Goal: Transaction & Acquisition: Purchase product/service

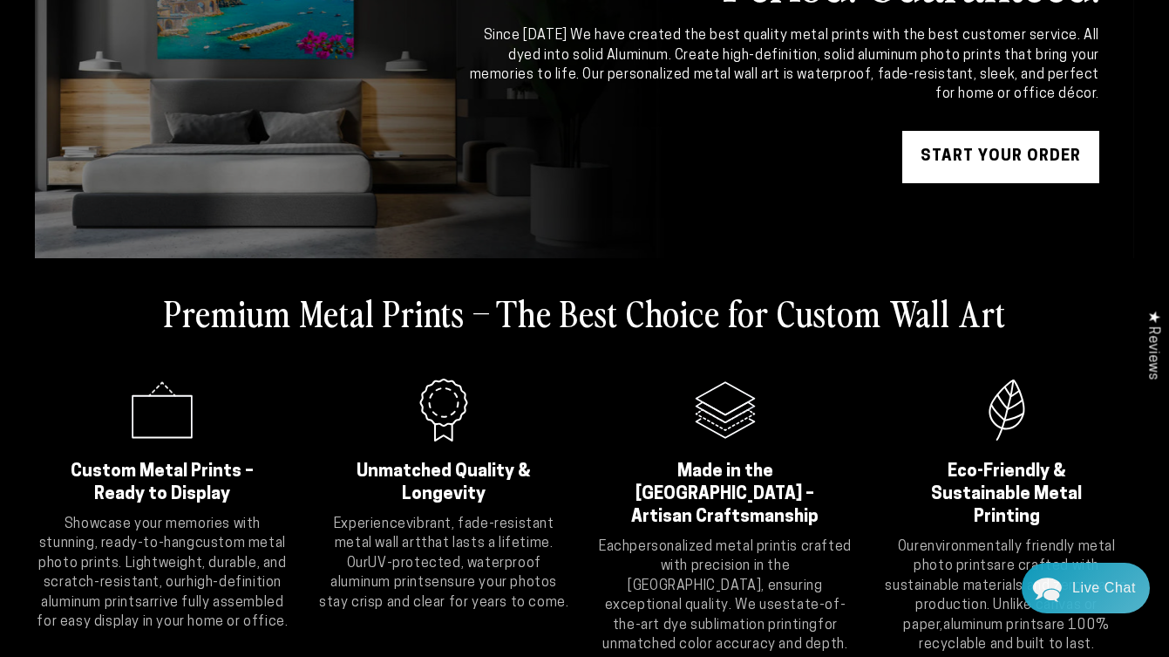
scroll to position [251, 0]
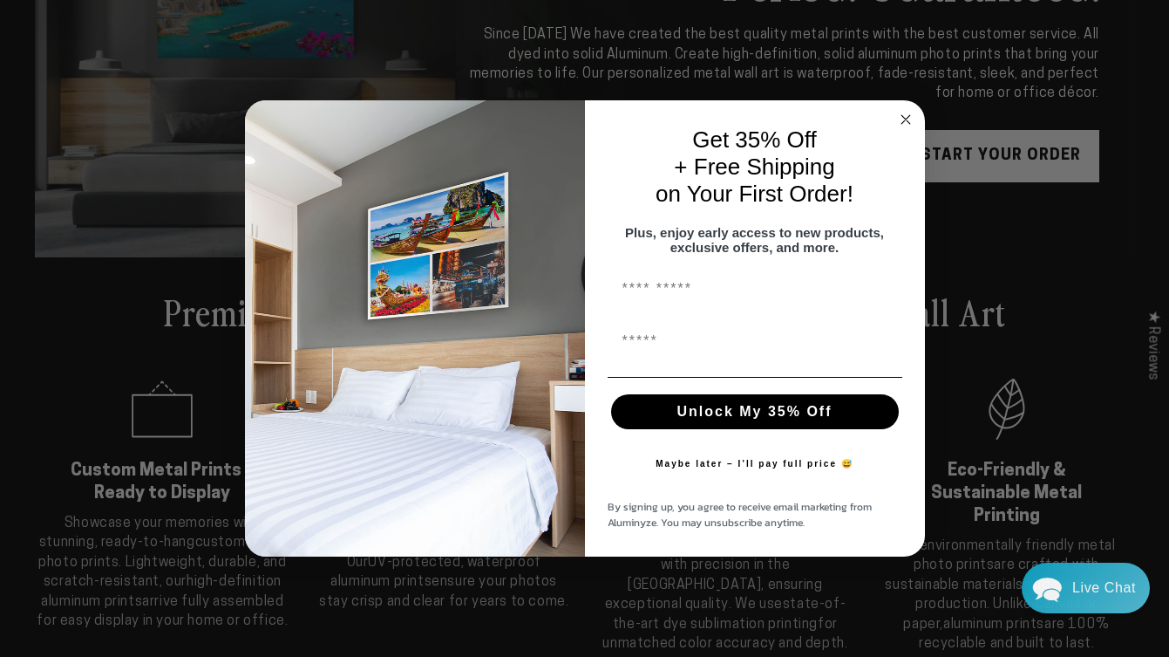
click at [907, 109] on circle "Close dialog" at bounding box center [905, 119] width 20 height 20
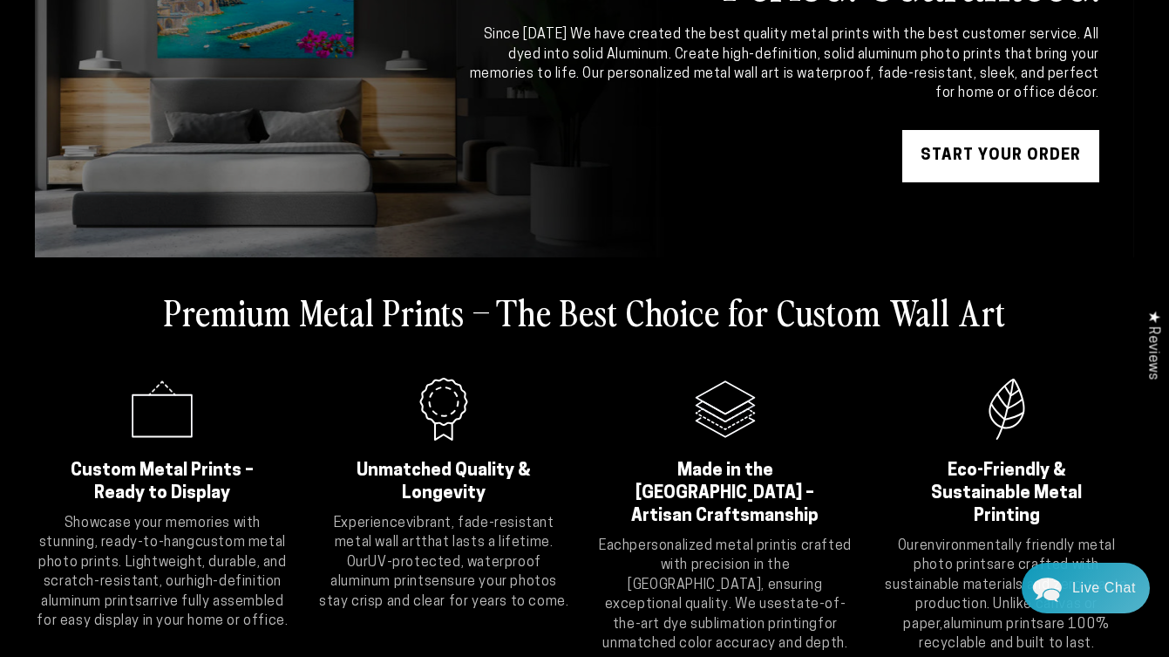
click at [957, 156] on link "START YOUR Order" at bounding box center [1000, 156] width 197 height 52
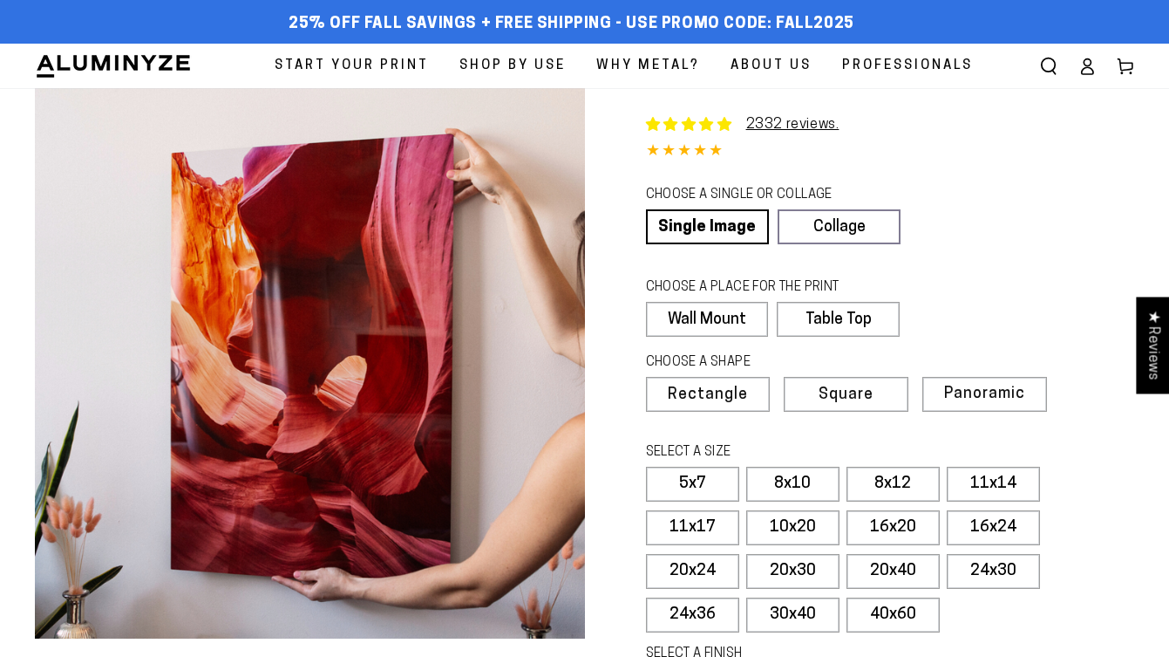
select select "**********"
click at [685, 481] on label "5x7" at bounding box center [692, 483] width 93 height 35
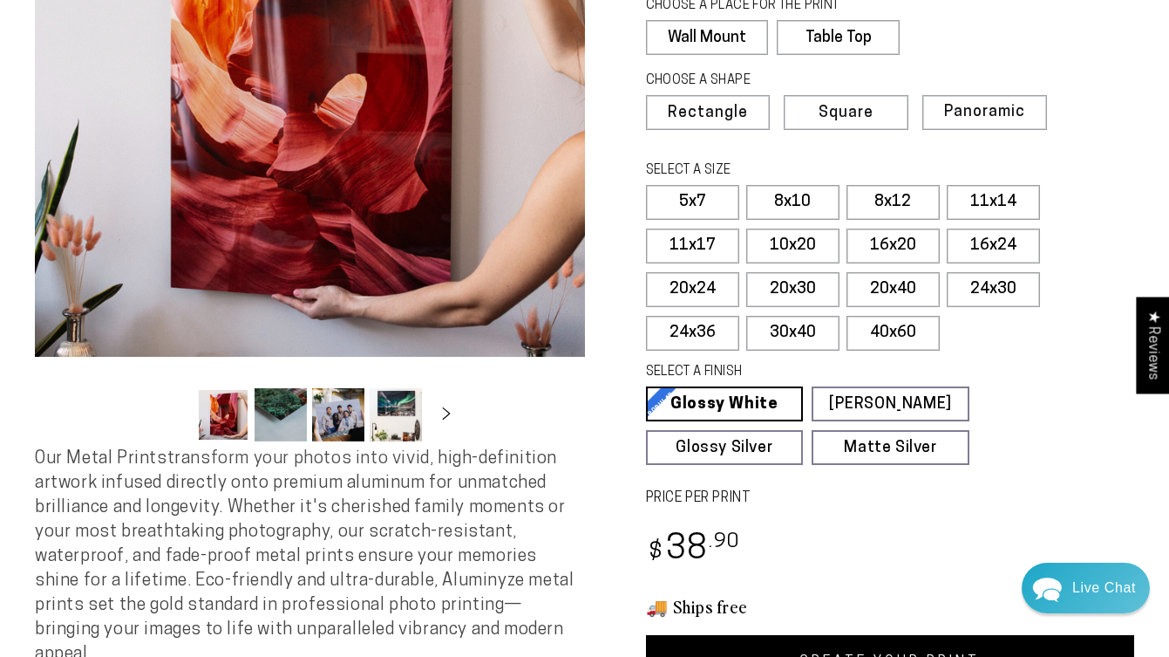
scroll to position [292, 0]
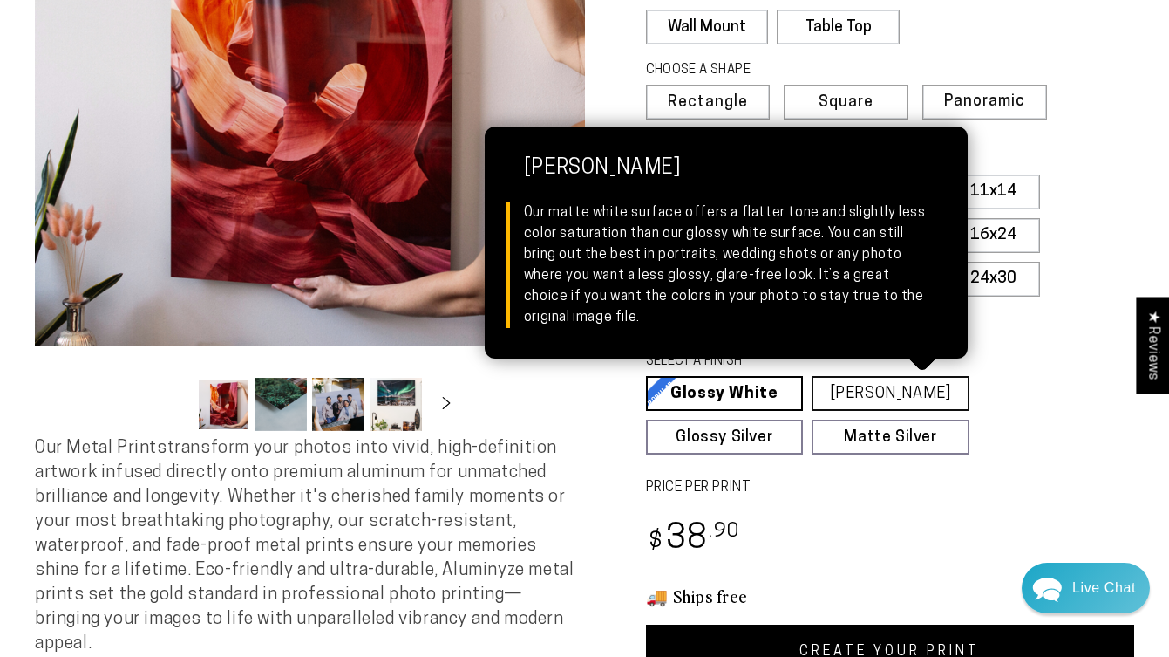
click at [893, 383] on link "Matte White Matte White Our matte white surface offers a flatter tone and sligh…" at bounding box center [891, 393] width 158 height 35
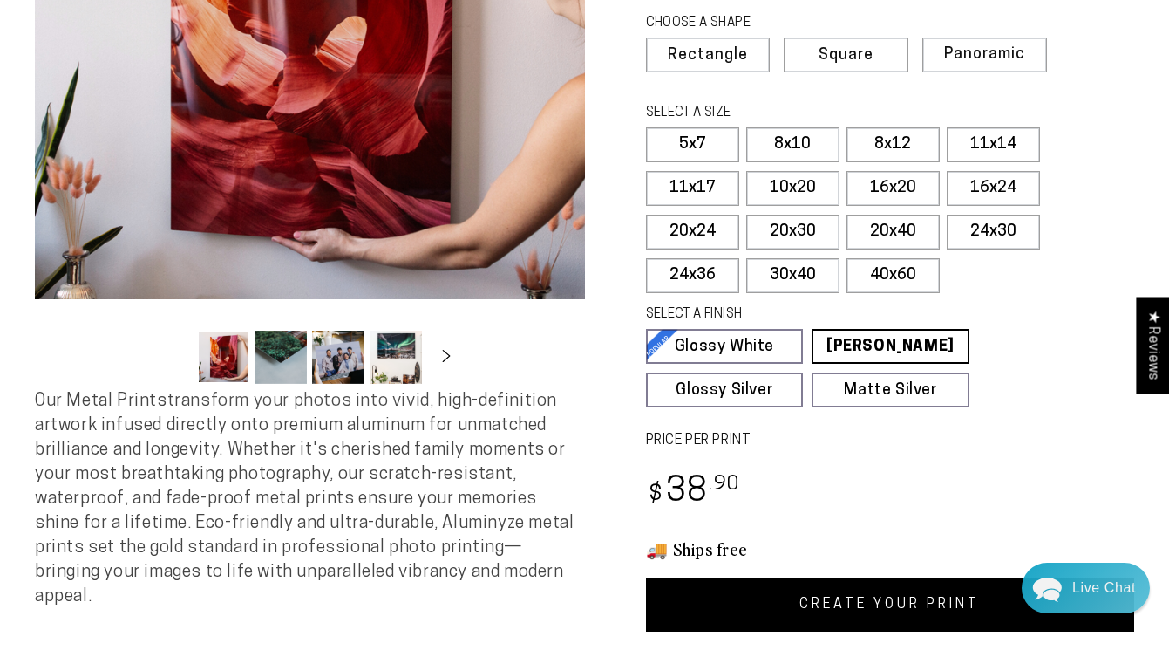
scroll to position [347, 0]
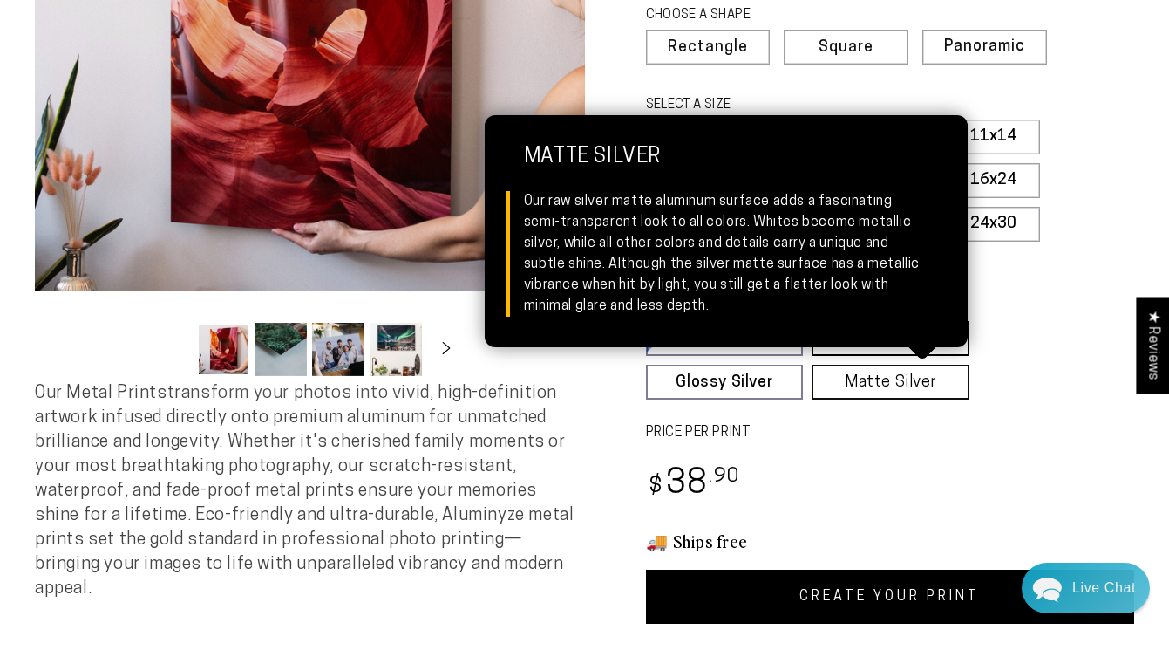
click at [881, 378] on link "Matte Silver Matte Silver Our raw silver matte aluminum surface adds a fascinat…" at bounding box center [891, 381] width 158 height 35
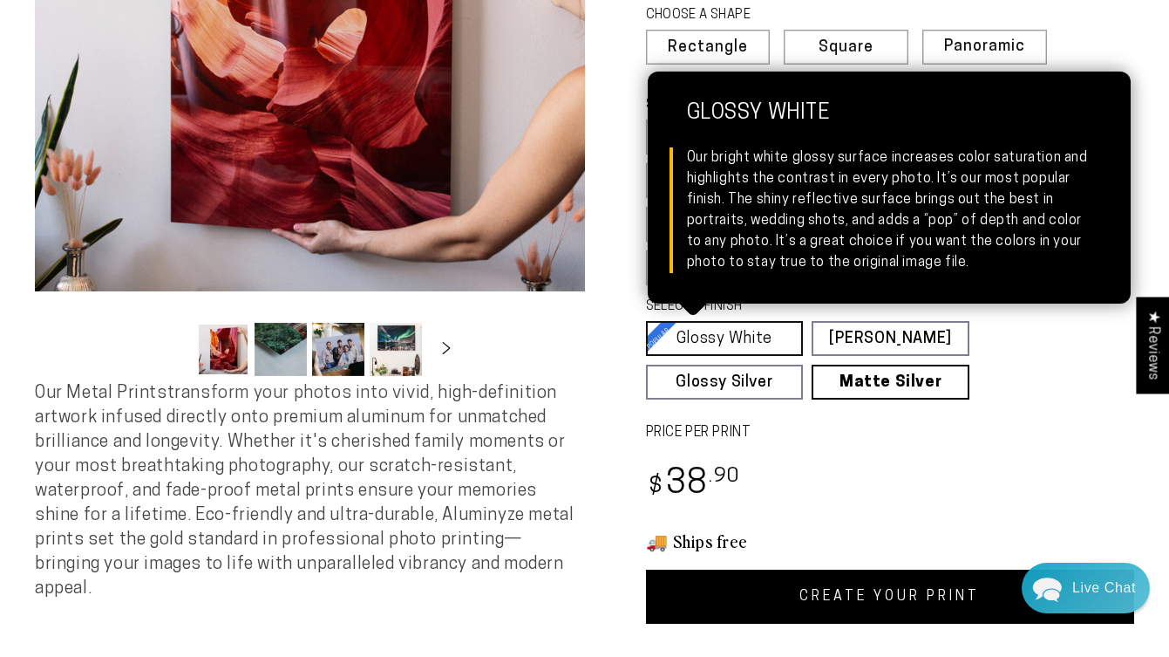
click at [749, 336] on link "Glossy White Glossy White Our bright white glossy surface increases color satur…" at bounding box center [725, 338] width 158 height 35
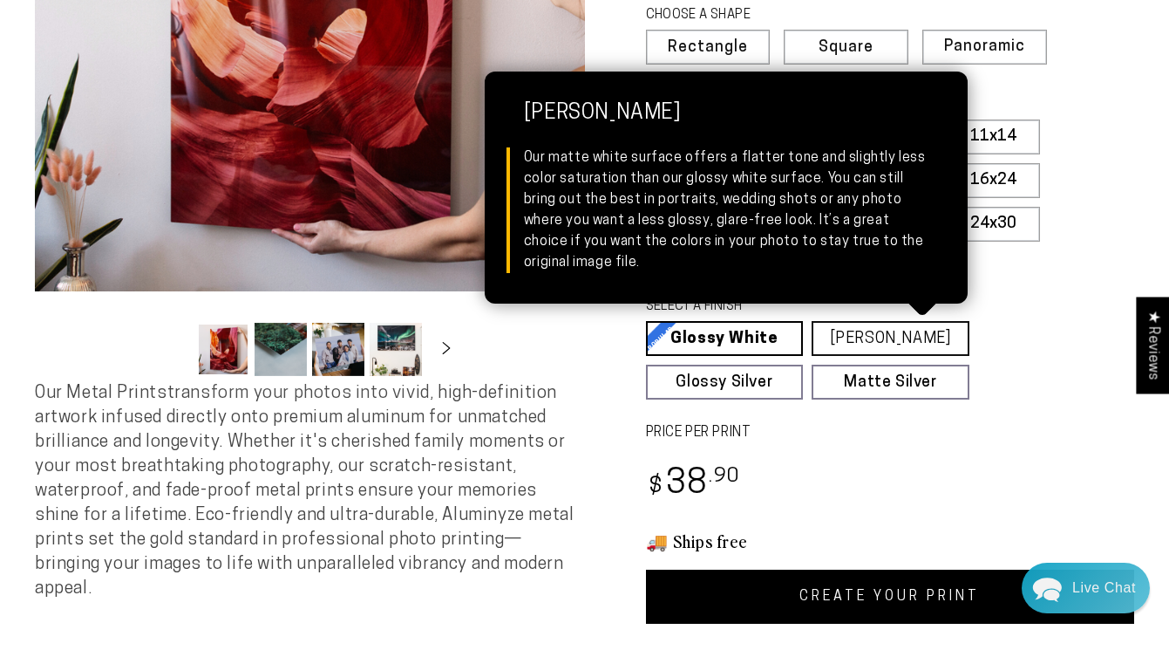
click at [895, 340] on link "Matte White Matte White Our matte white surface offers a flatter tone and sligh…" at bounding box center [891, 338] width 158 height 35
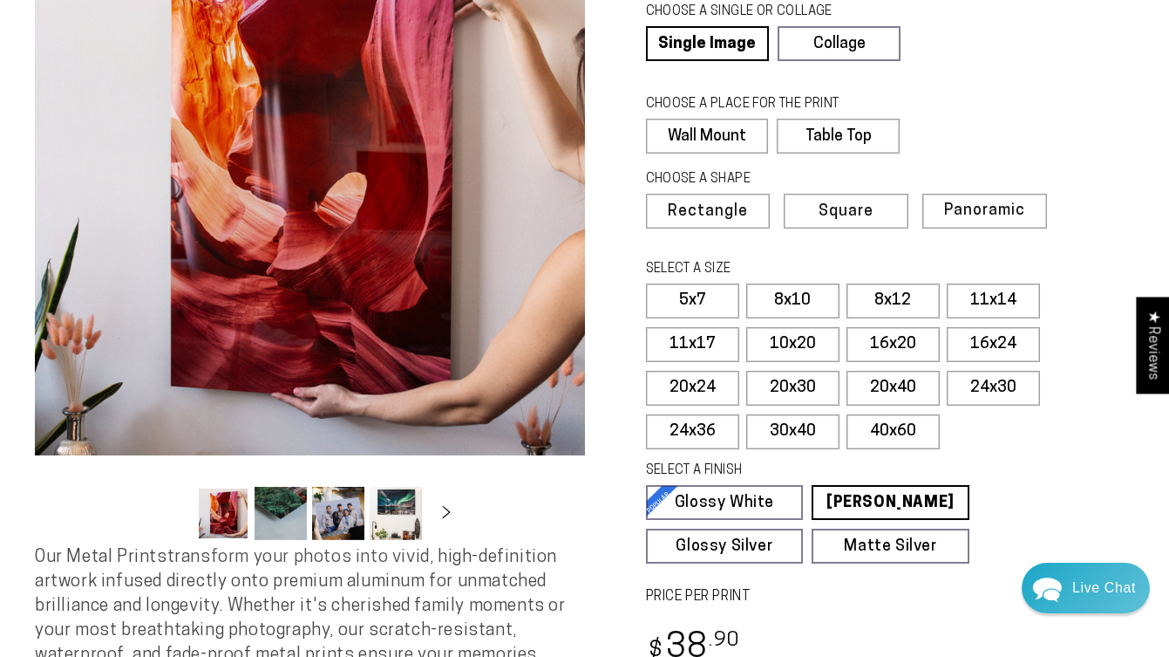
scroll to position [180, 0]
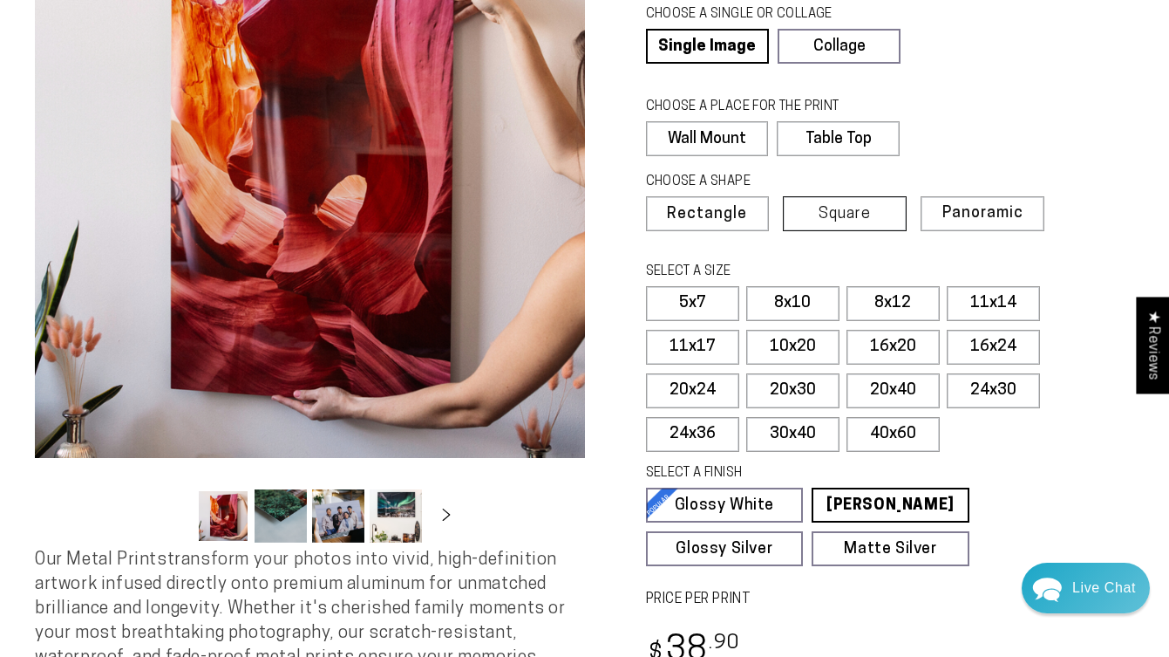
click at [857, 209] on span "Square" at bounding box center [845, 215] width 52 height 16
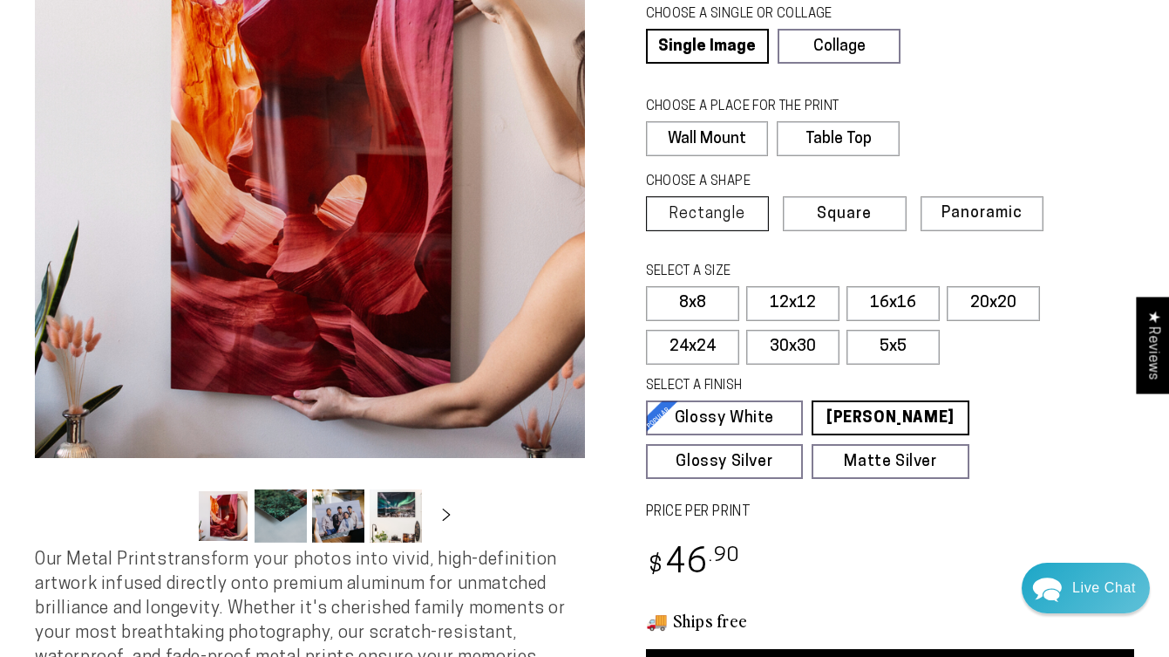
click at [717, 214] on span "Rectangle" at bounding box center [707, 215] width 77 height 16
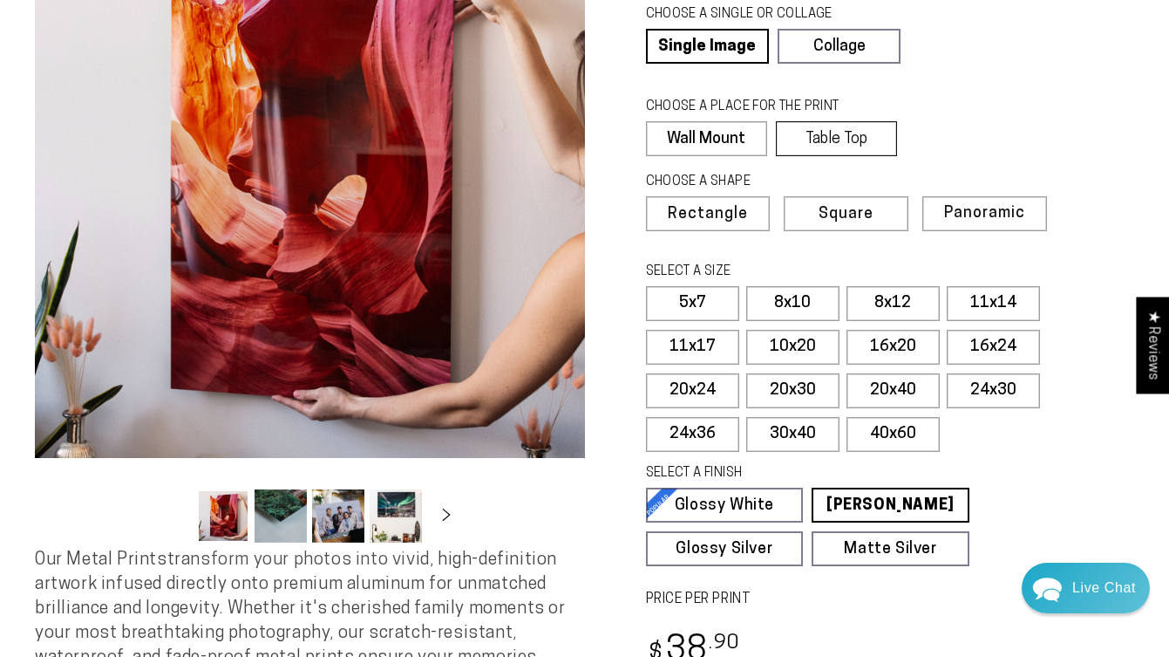
click at [842, 141] on label "Table Top" at bounding box center [836, 138] width 121 height 35
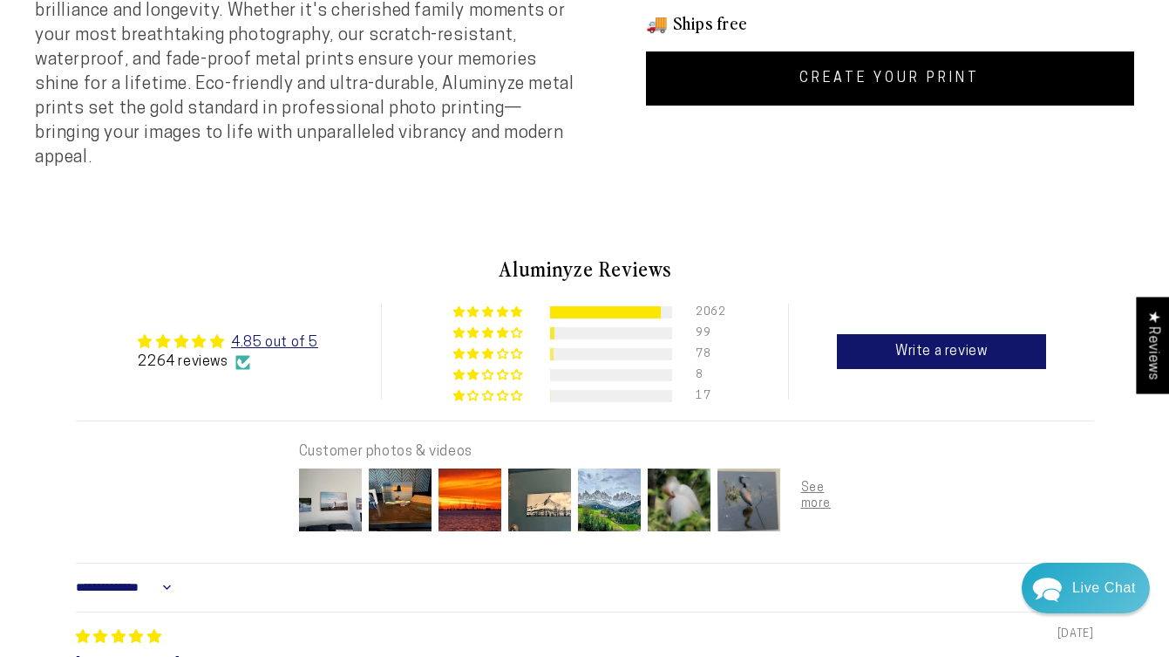
scroll to position [723, 0]
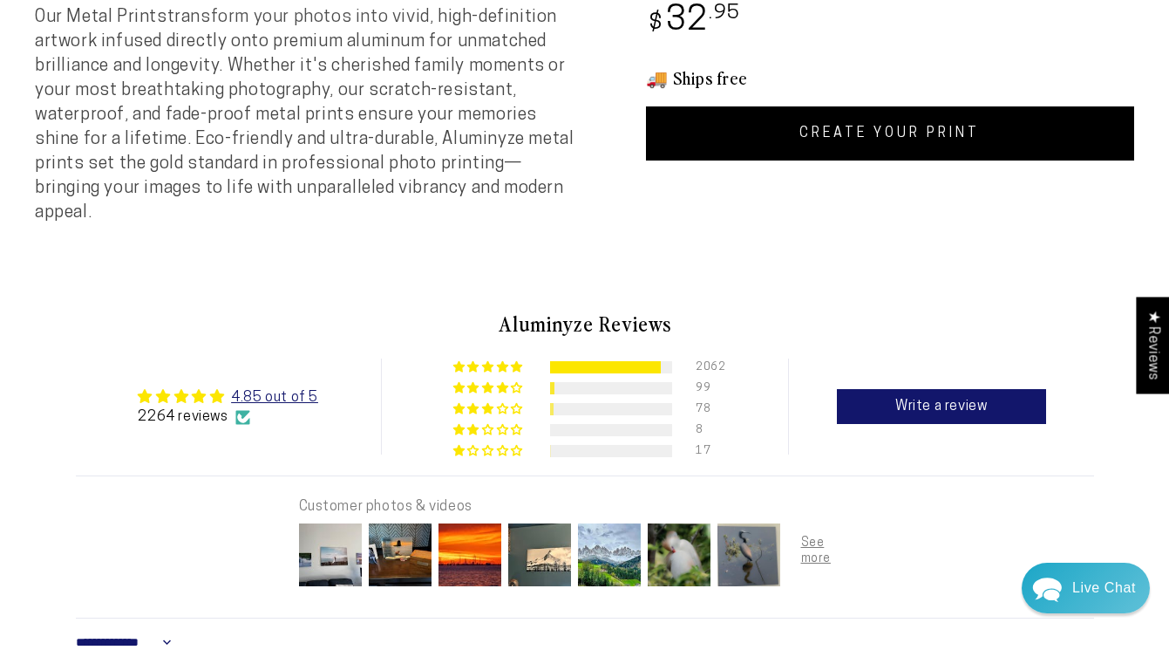
click at [883, 138] on link "CREATE YOUR PRINT" at bounding box center [890, 133] width 489 height 54
click at [884, 134] on link "CREATE YOUR PRINT" at bounding box center [890, 133] width 489 height 54
click at [917, 132] on link "CREATE YOUR PRINT" at bounding box center [890, 133] width 489 height 54
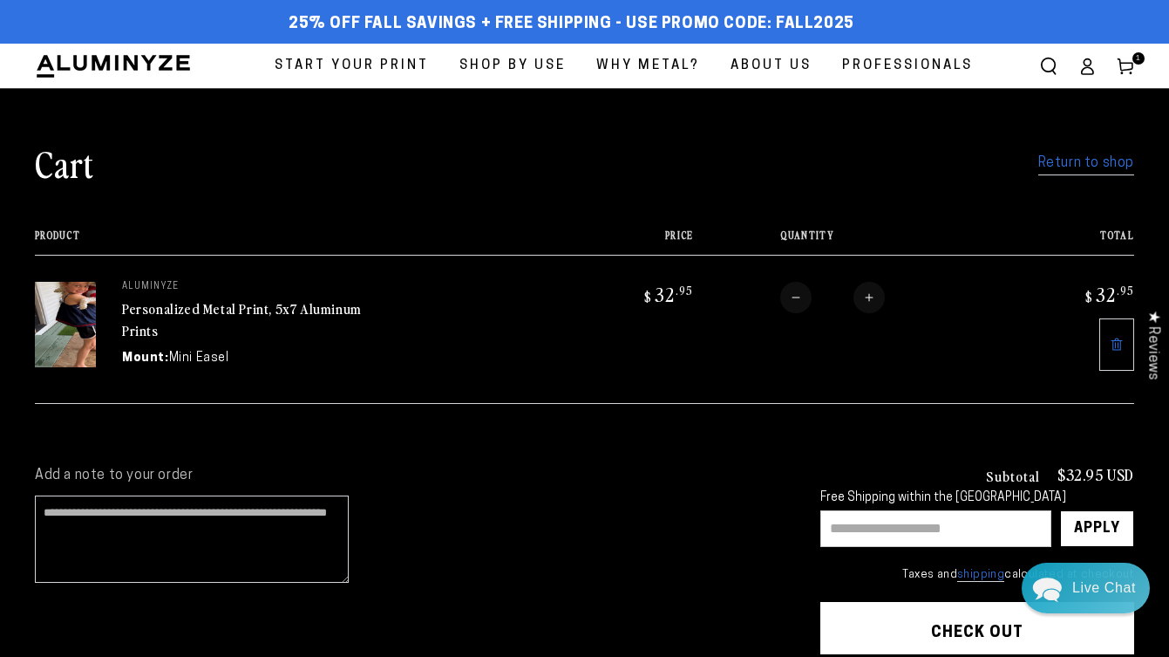
click at [887, 524] on input "text" at bounding box center [935, 528] width 231 height 37
type input "********"
click at [1089, 513] on div "Apply" at bounding box center [1097, 528] width 46 height 35
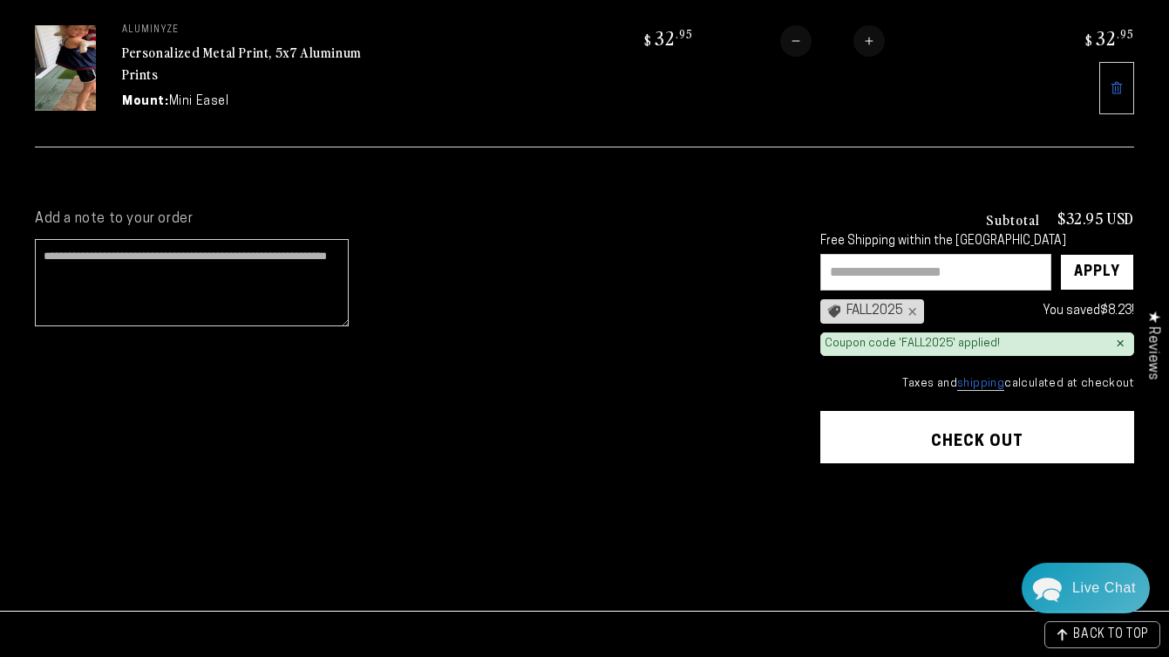
scroll to position [290, 0]
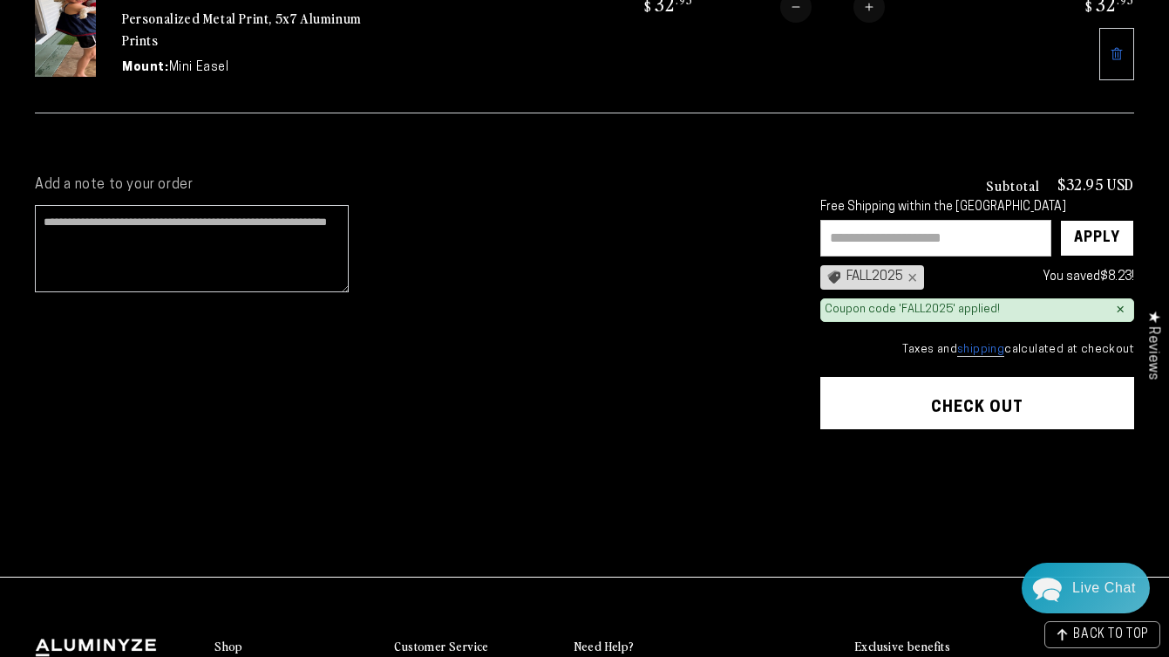
click at [952, 391] on button "Check out" at bounding box center [977, 403] width 314 height 52
click at [71, 77] on img at bounding box center [65, 33] width 61 height 85
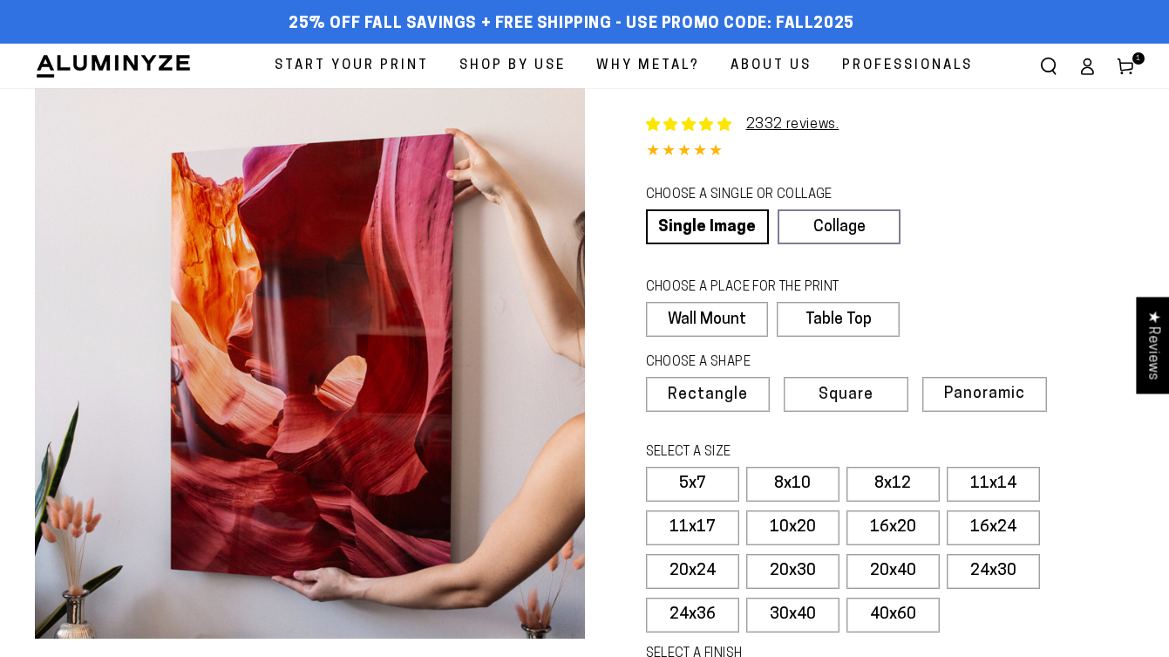
select select "**********"
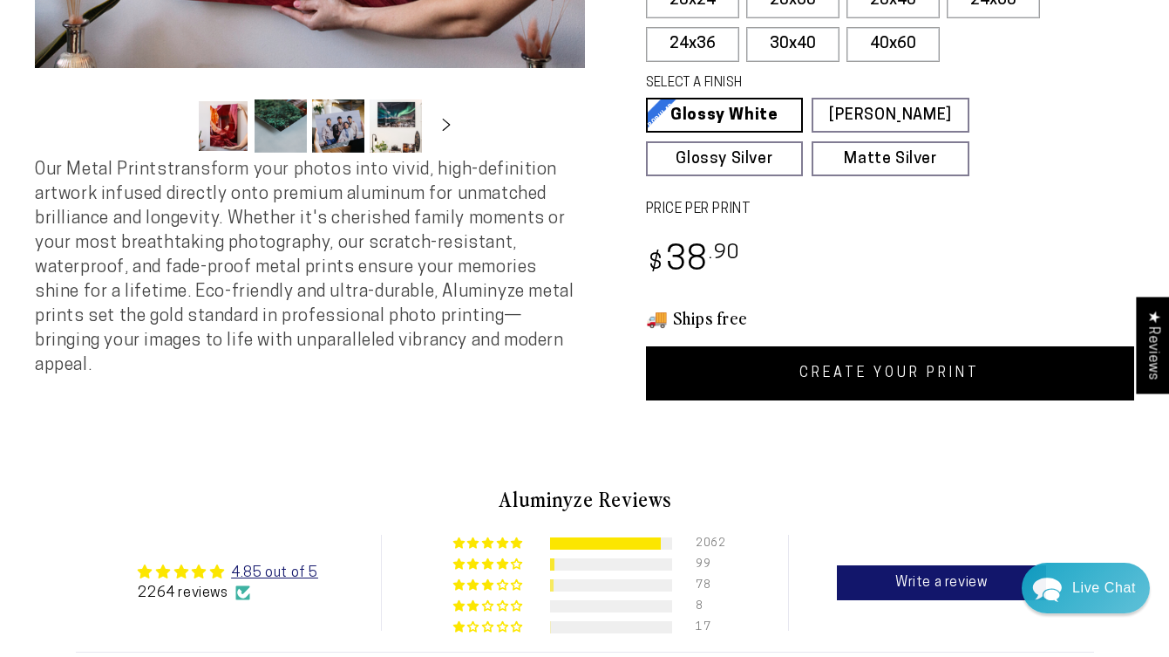
scroll to position [586, 0]
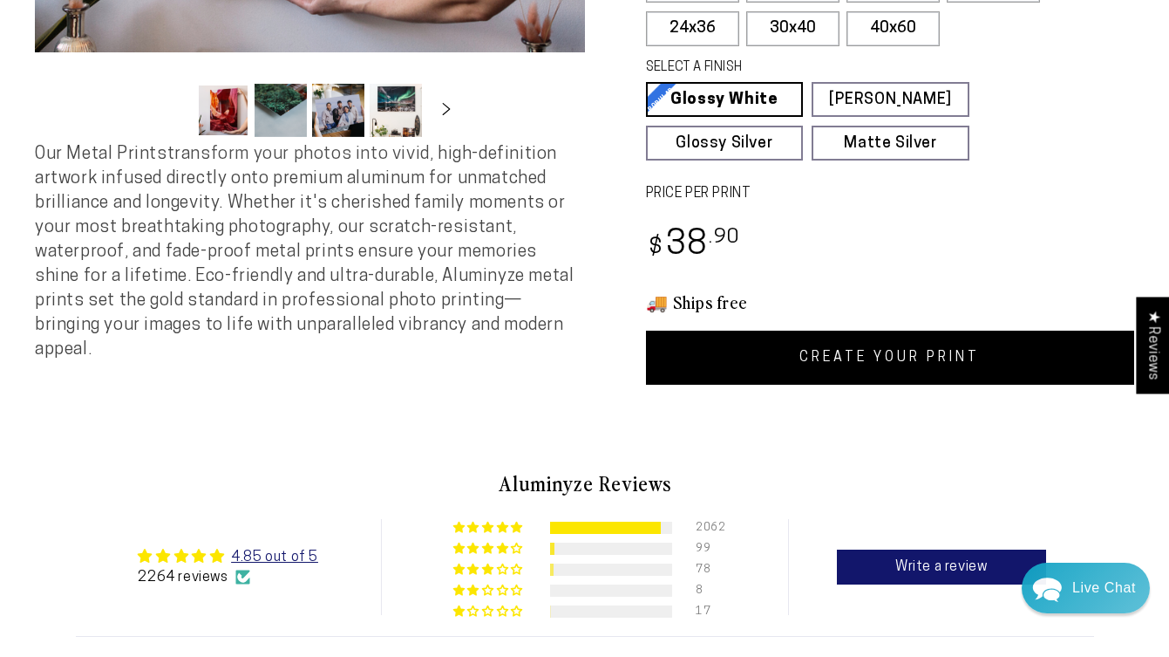
click at [856, 357] on link "CREATE YOUR PRINT" at bounding box center [890, 357] width 489 height 54
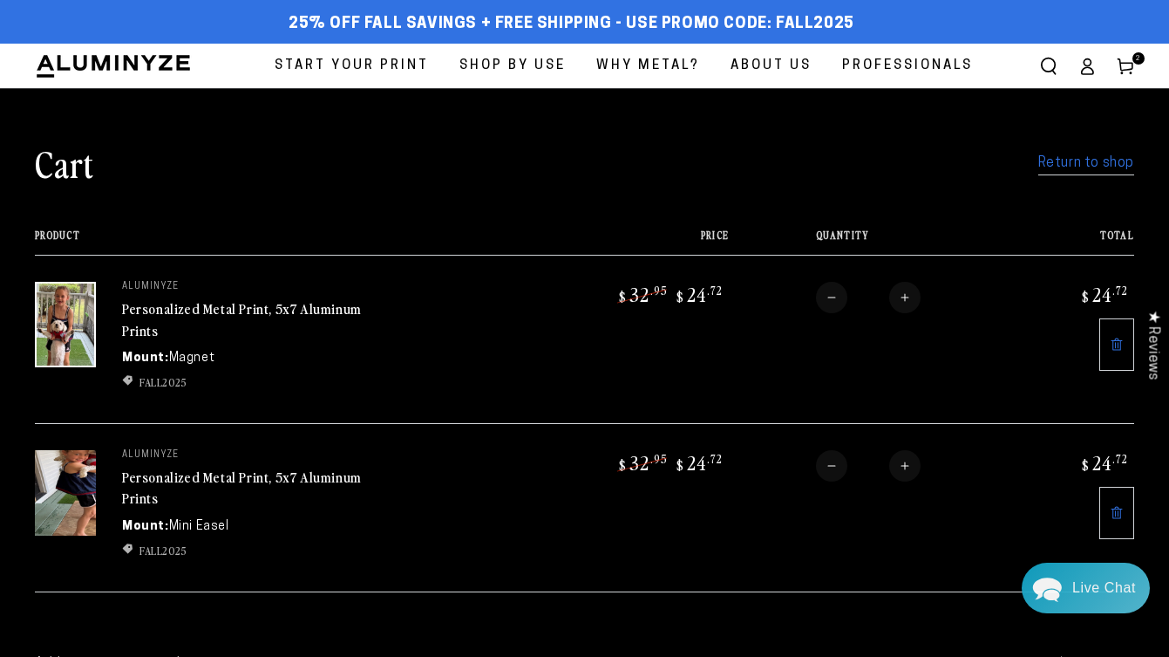
click at [65, 494] on img at bounding box center [65, 492] width 61 height 85
click at [211, 479] on link "Personalized Metal Print, 5x7 Aluminum Prints" at bounding box center [242, 487] width 240 height 42
click at [75, 312] on img at bounding box center [65, 324] width 61 height 85
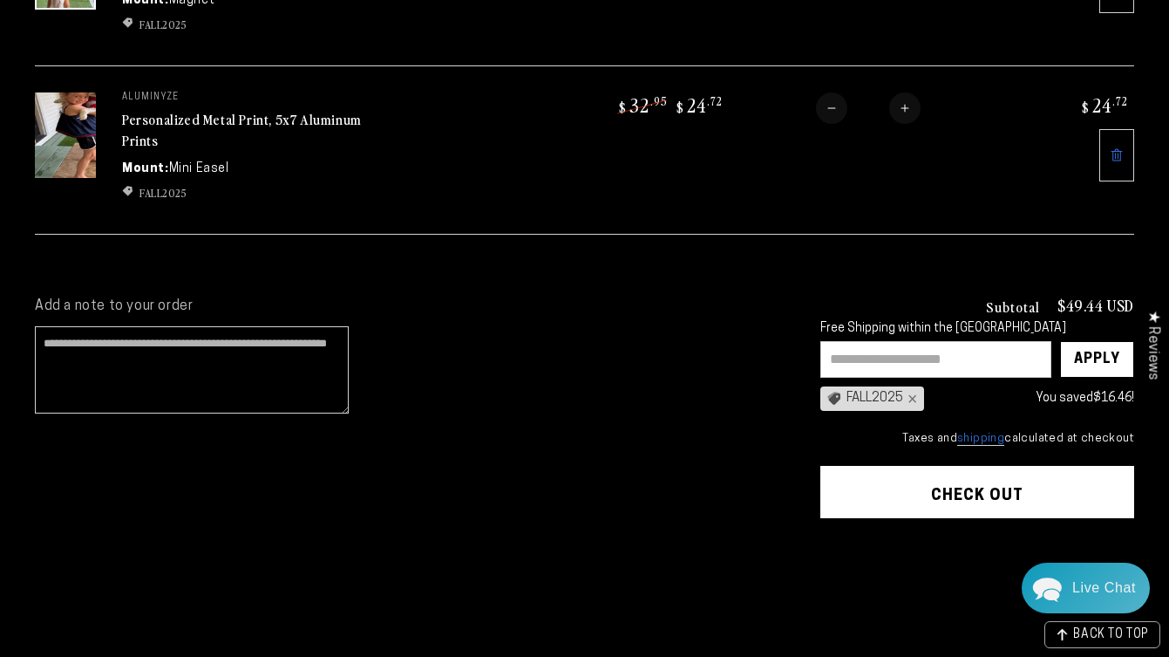
scroll to position [359, 0]
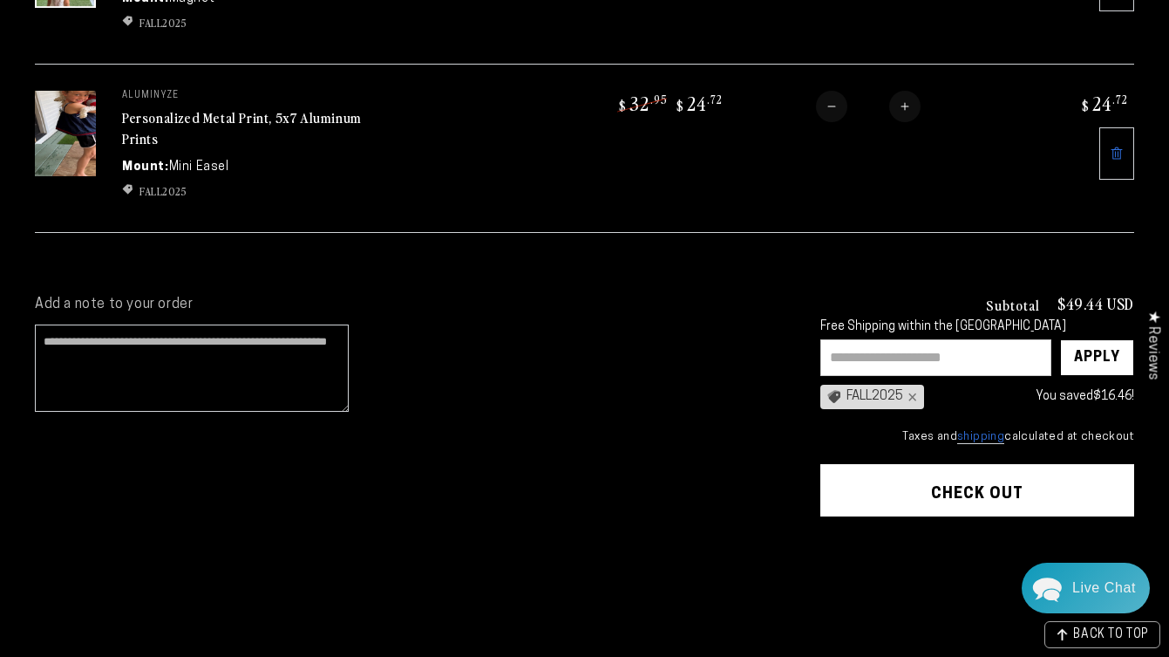
click at [825, 110] on button "Decrease quantity for Personalized Metal Print, 5x7 Aluminum Prints" at bounding box center [831, 106] width 31 height 31
type input "*"
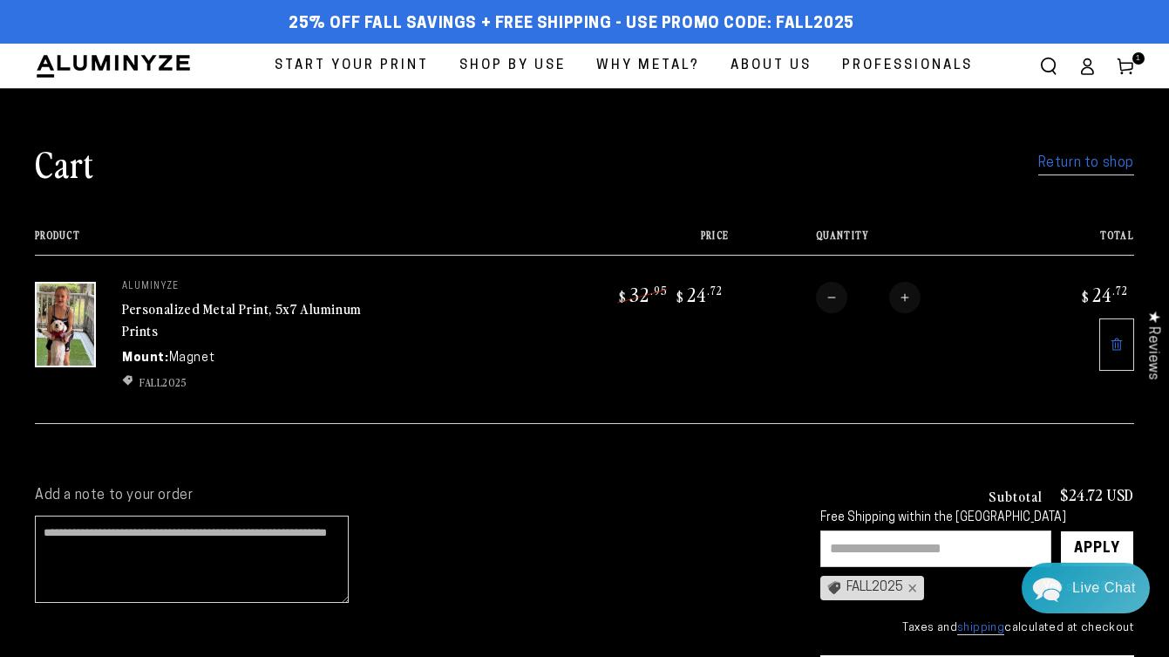
click at [193, 308] on link "Personalized Metal Print, 5x7 Aluminum Prints" at bounding box center [242, 319] width 240 height 42
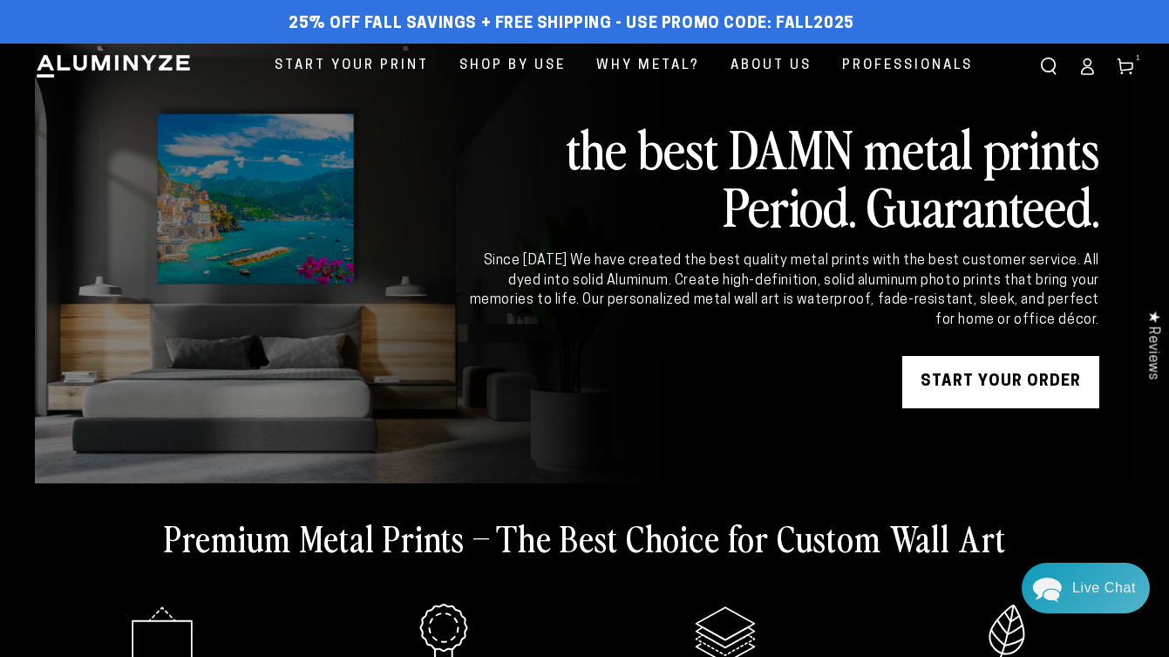
click at [977, 404] on link "START YOUR Order" at bounding box center [1000, 382] width 197 height 52
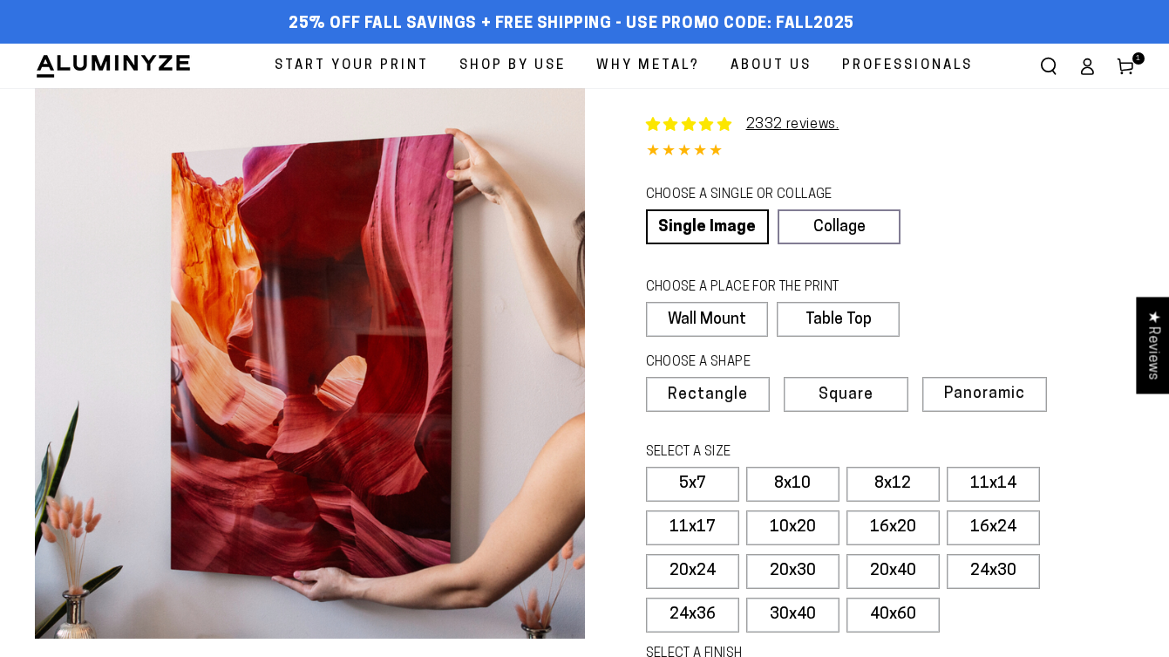
select select "**********"
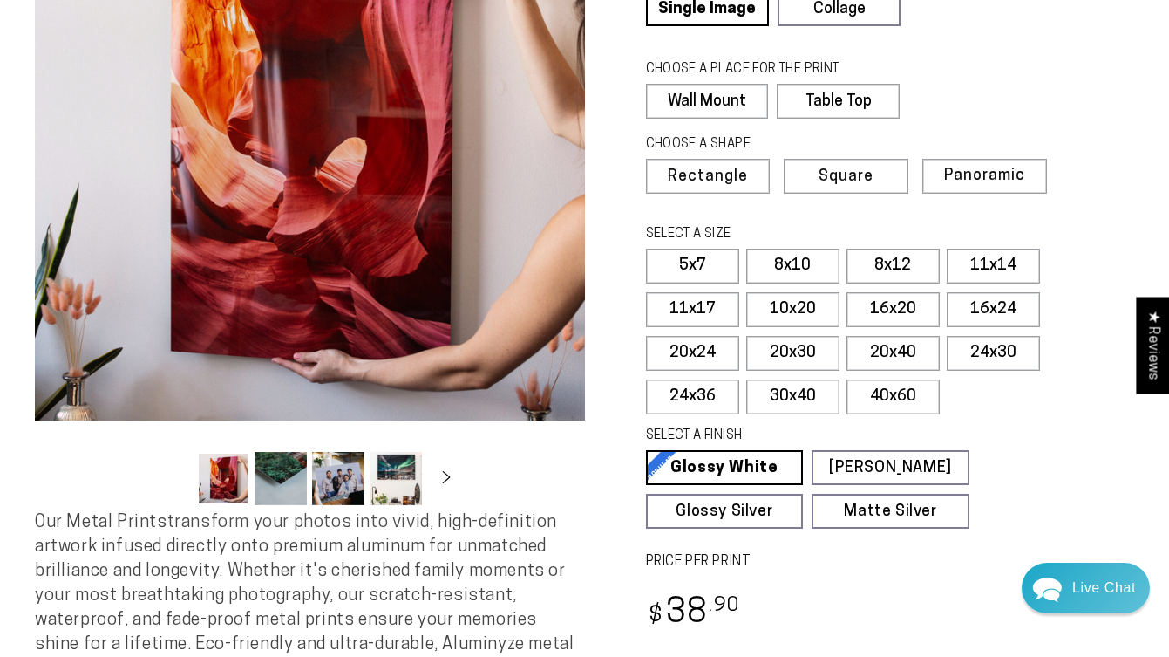
scroll to position [220, 0]
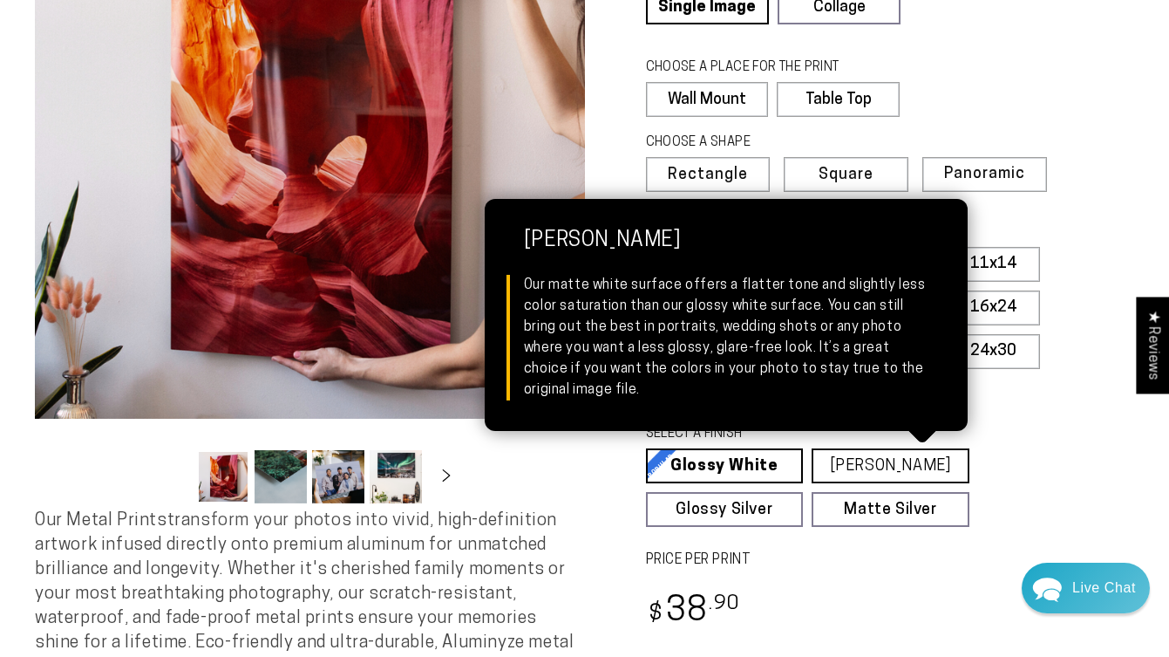
click at [906, 456] on link "Matte White Matte White Our matte white surface offers a flatter tone and sligh…" at bounding box center [891, 465] width 158 height 35
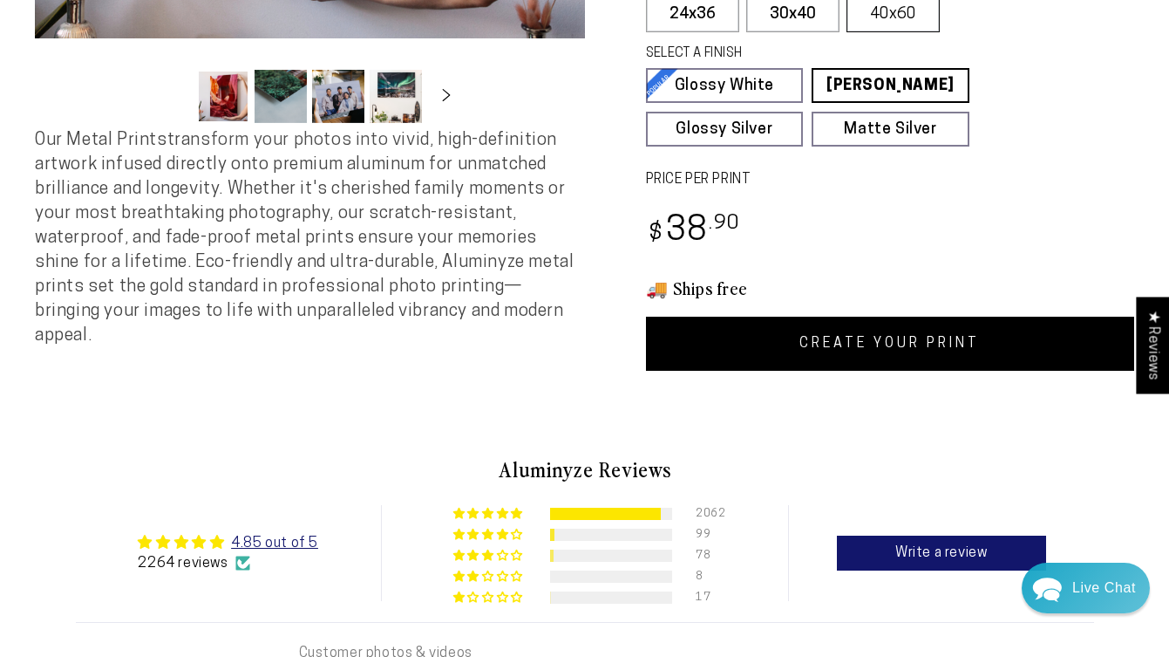
scroll to position [608, 0]
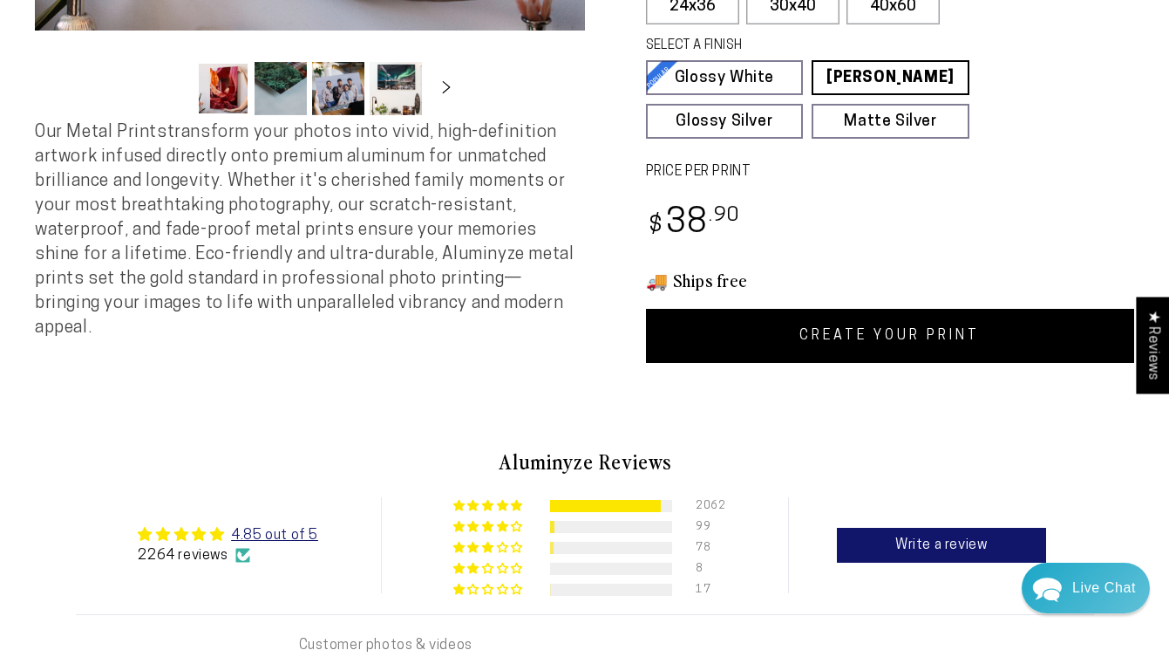
click at [856, 338] on link "CREATE YOUR PRINT" at bounding box center [890, 336] width 489 height 54
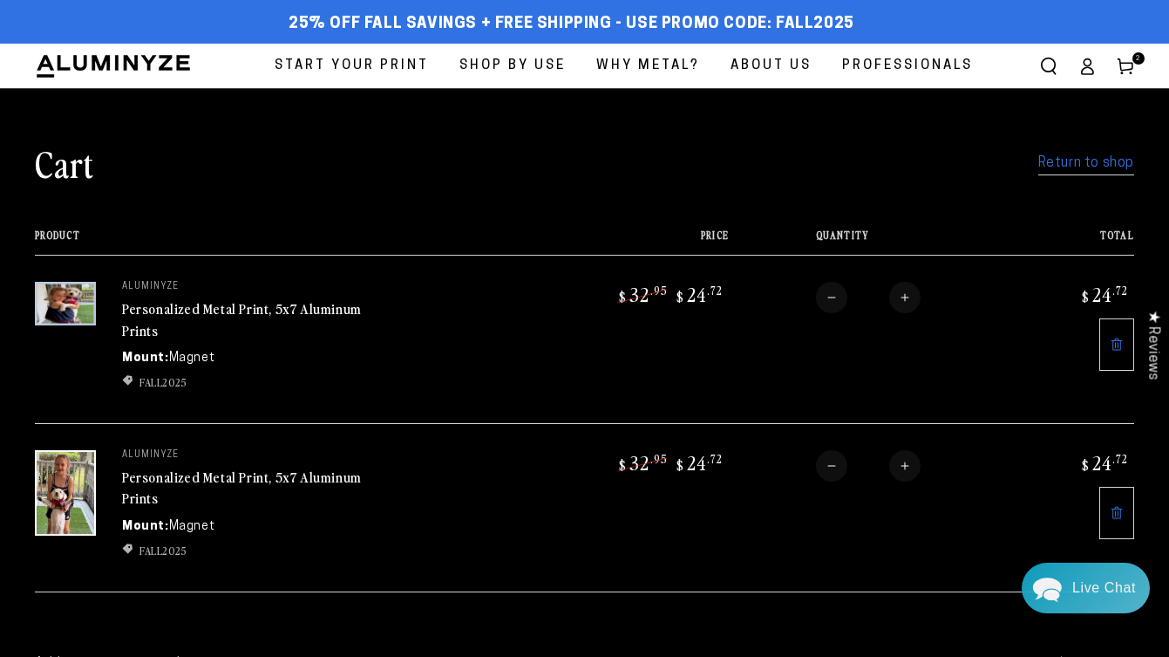
click at [235, 322] on div "Personalized Metal Print, 5x7 Aluminum Prints" at bounding box center [253, 320] width 262 height 43
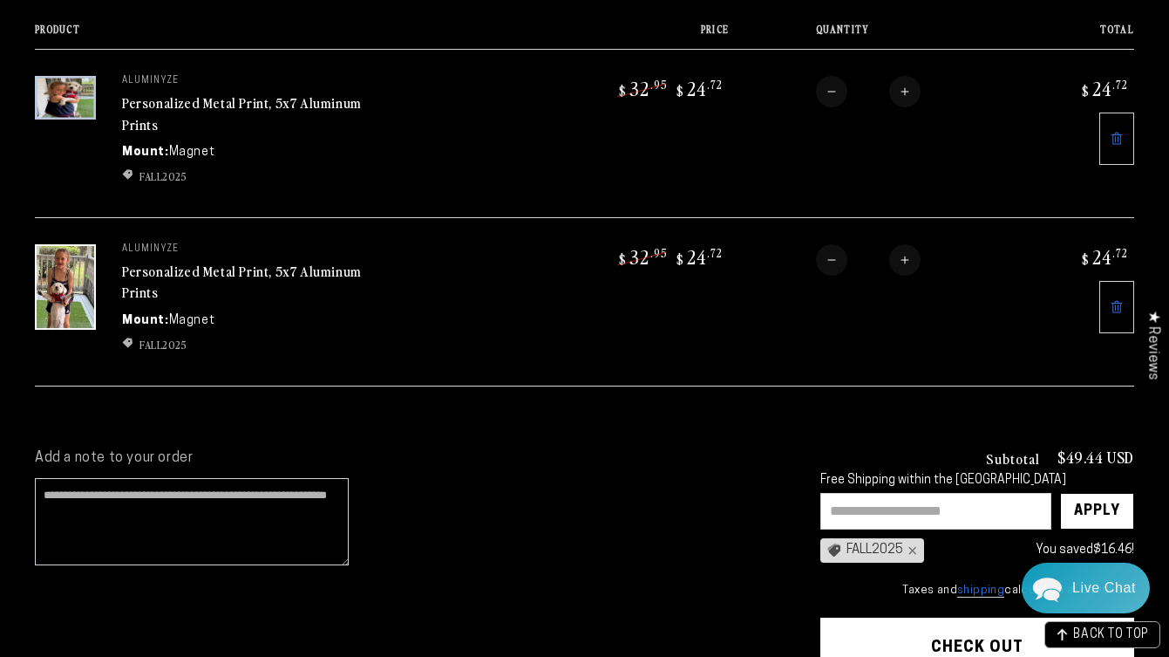
scroll to position [201, 0]
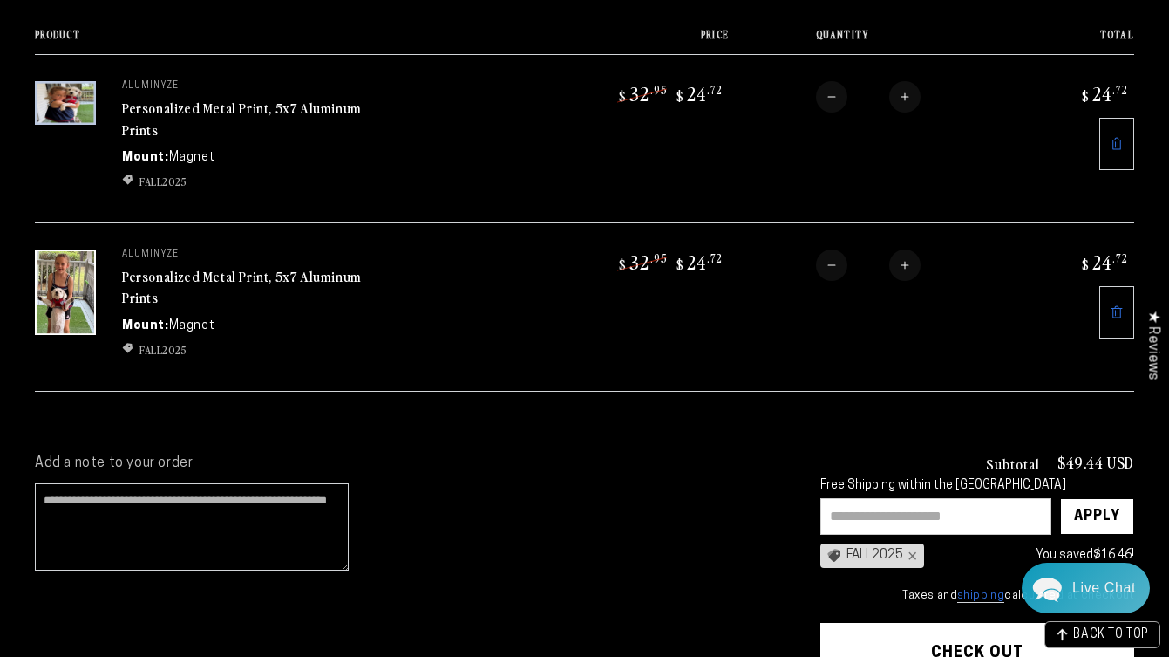
click at [834, 257] on button "Decrease quantity for Personalized Metal Print, 5x7 Aluminum Prints" at bounding box center [831, 264] width 31 height 31
type input "*"
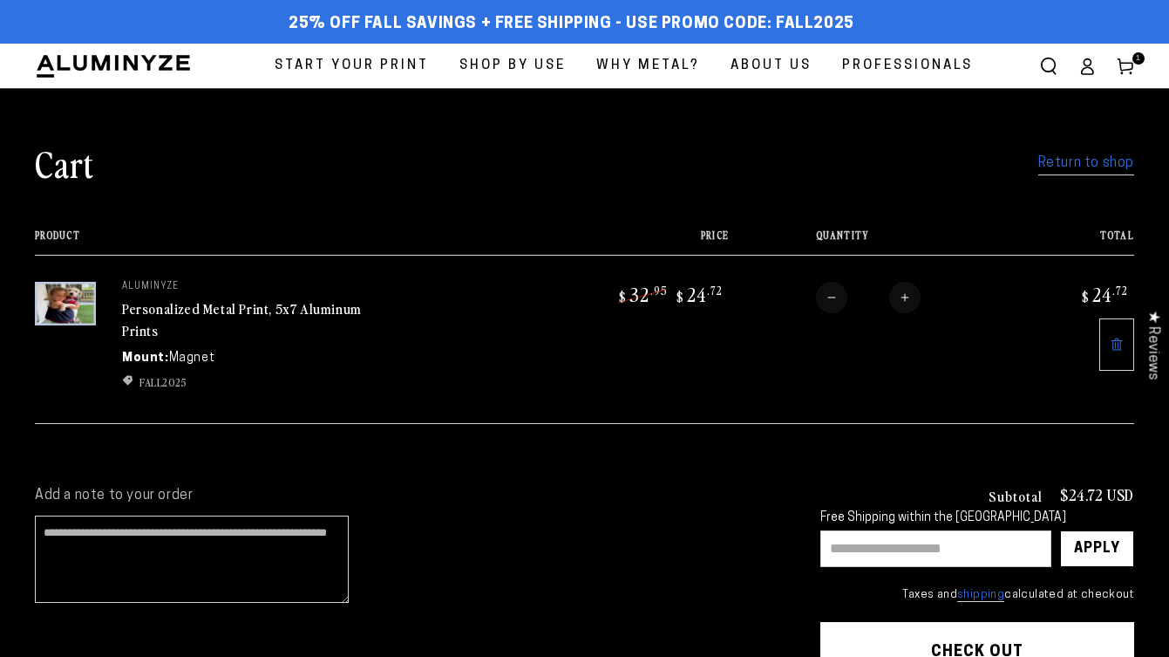
scroll to position [201, 0]
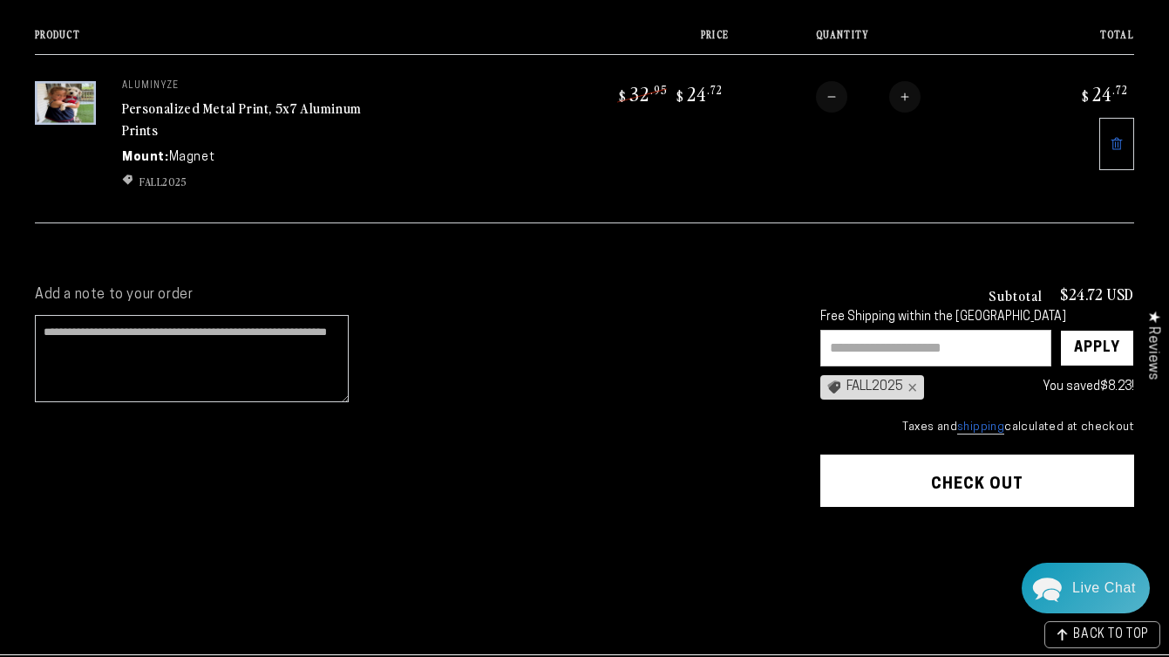
click at [57, 106] on img at bounding box center [65, 103] width 61 height 44
click at [223, 115] on link "Personalized Metal Print, 5x7 Aluminum Prints" at bounding box center [242, 119] width 240 height 42
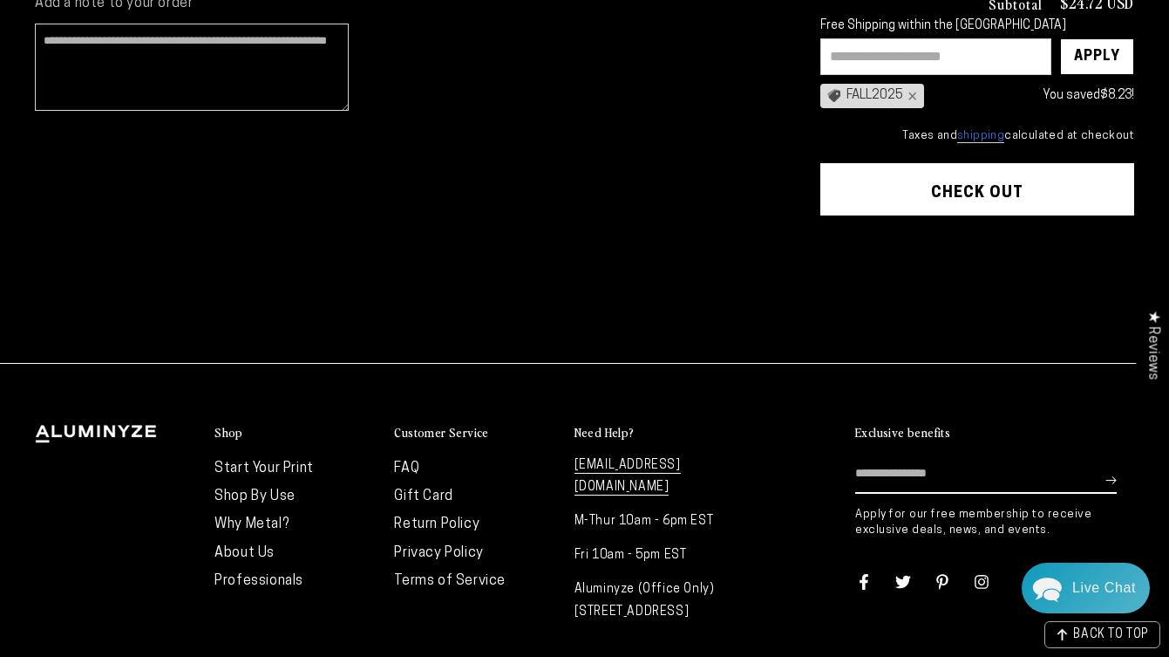
scroll to position [473, 0]
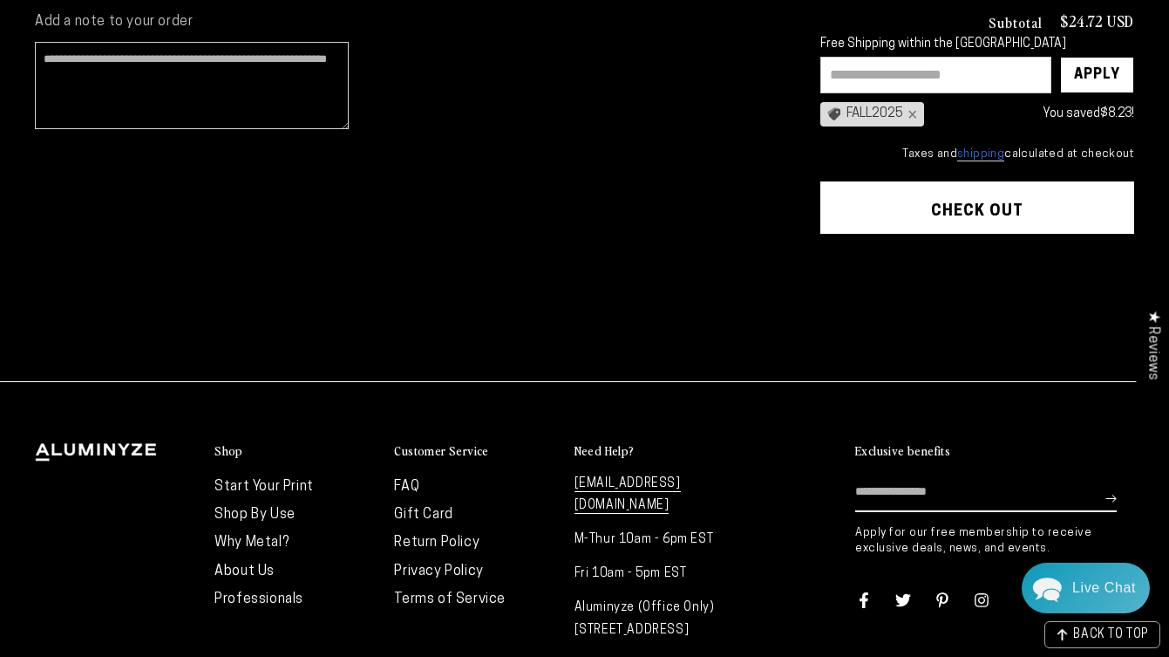
click at [824, 262] on shop-pay-wallet-button at bounding box center [821, 255] width 3 height 14
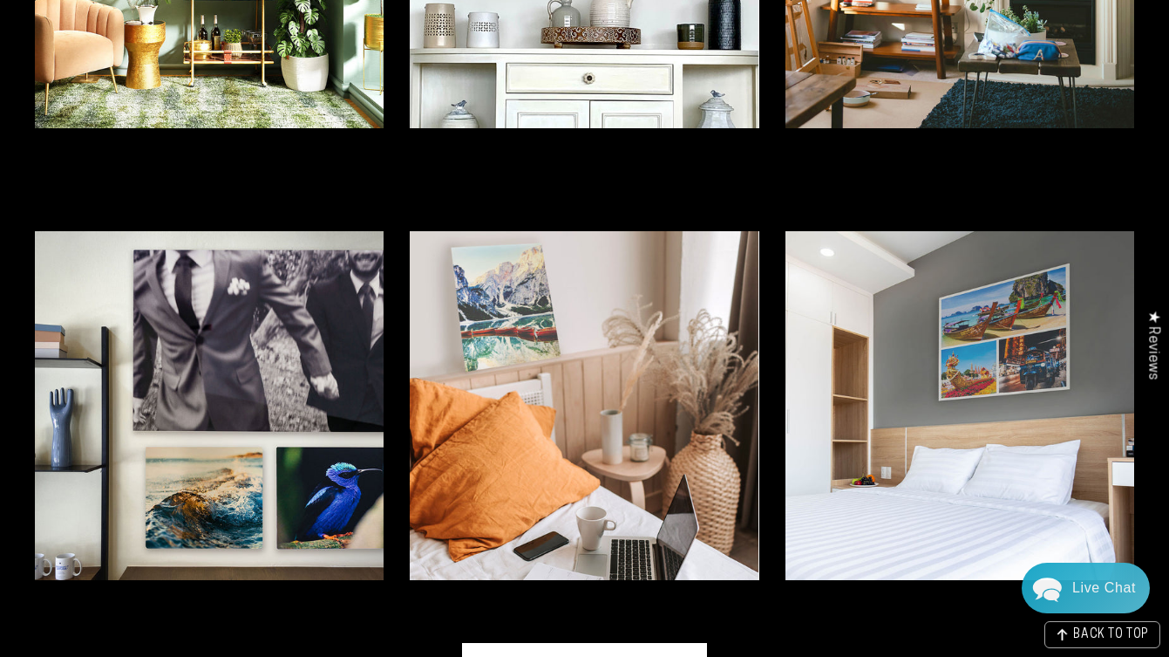
scroll to position [3726, 0]
